Goal: Obtain resource: Obtain resource

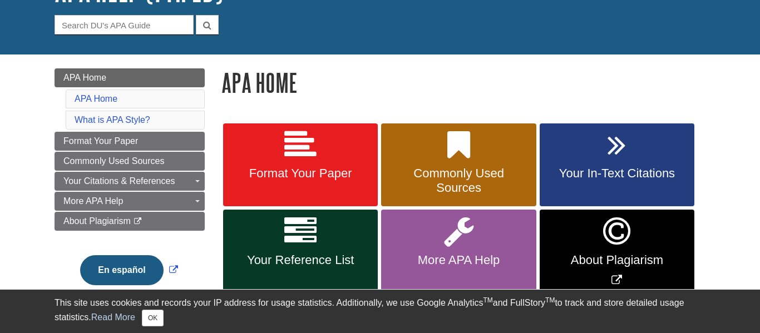
scroll to position [129, 0]
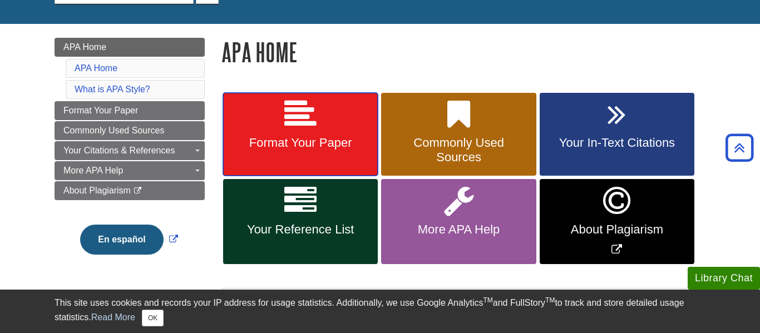
click at [347, 133] on link "Format Your Paper" at bounding box center [300, 134] width 155 height 83
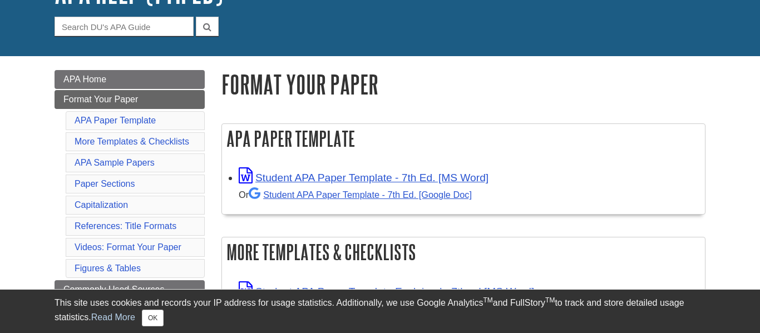
scroll to position [107, 0]
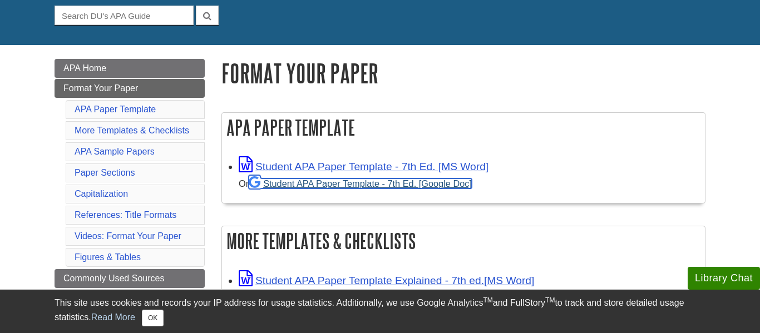
click at [346, 186] on link "Student APA Paper Template - 7th Ed. [Google Doc]" at bounding box center [360, 184] width 223 height 10
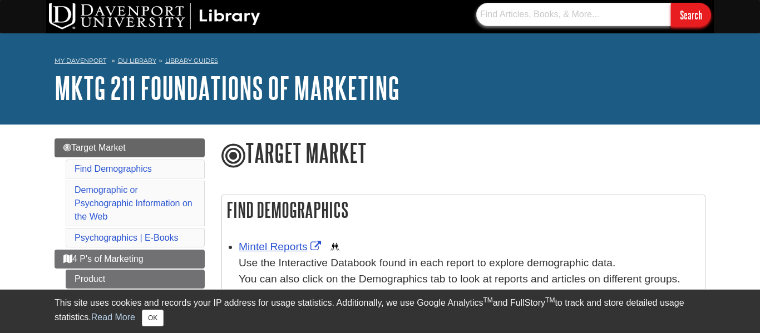
click at [534, 12] on input "text" at bounding box center [573, 14] width 195 height 23
paste input "Mintel"
type input "Mintel"
click at [671, 3] on input "Search" at bounding box center [691, 15] width 40 height 24
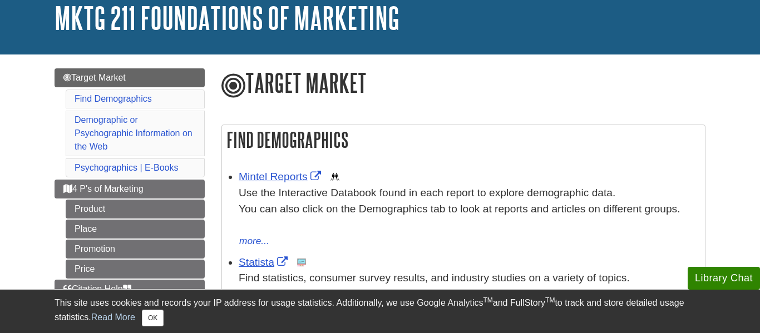
scroll to position [70, 0]
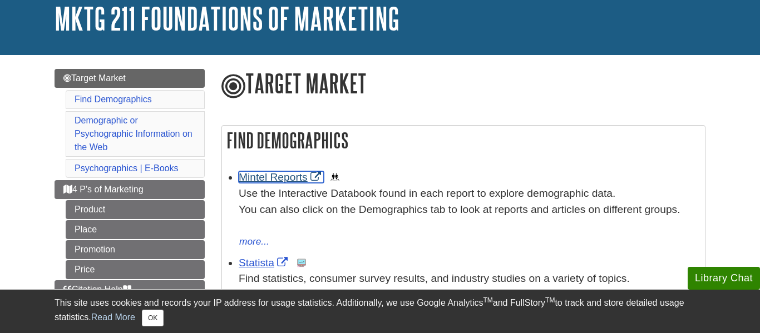
click at [293, 181] on link "Mintel Reports" at bounding box center [281, 177] width 85 height 12
